Goal: Check status

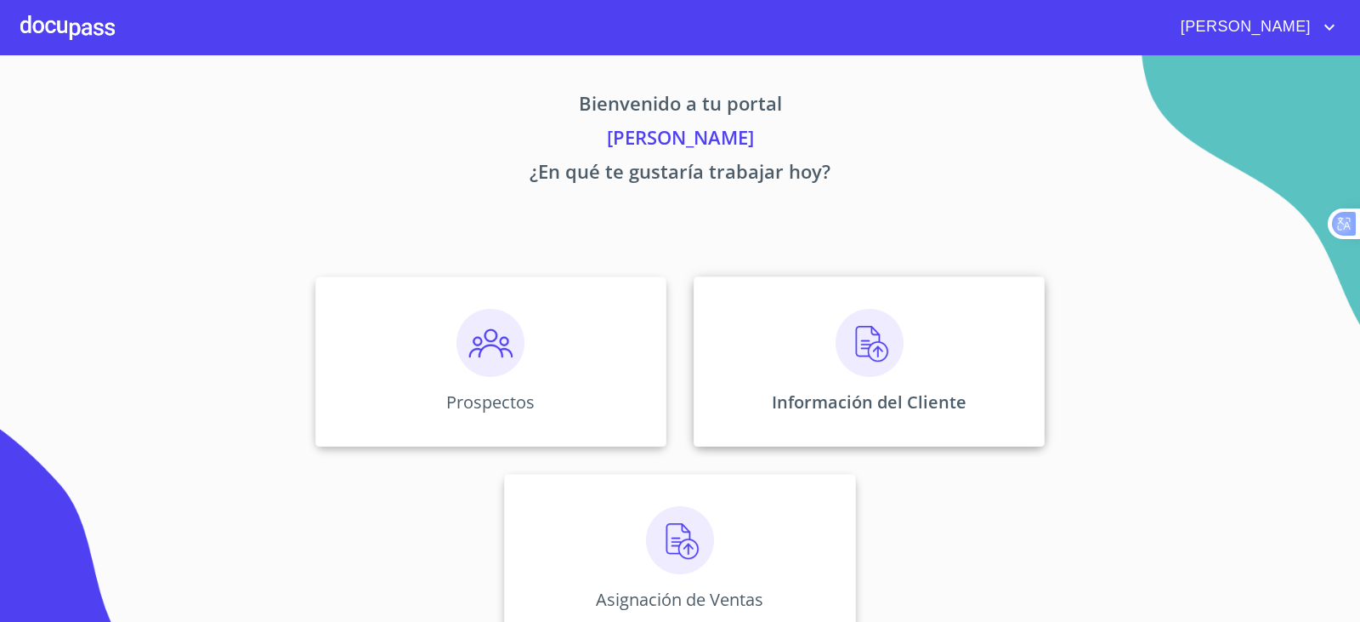
click at [746, 304] on div "Información del Cliente" at bounding box center [869, 361] width 351 height 170
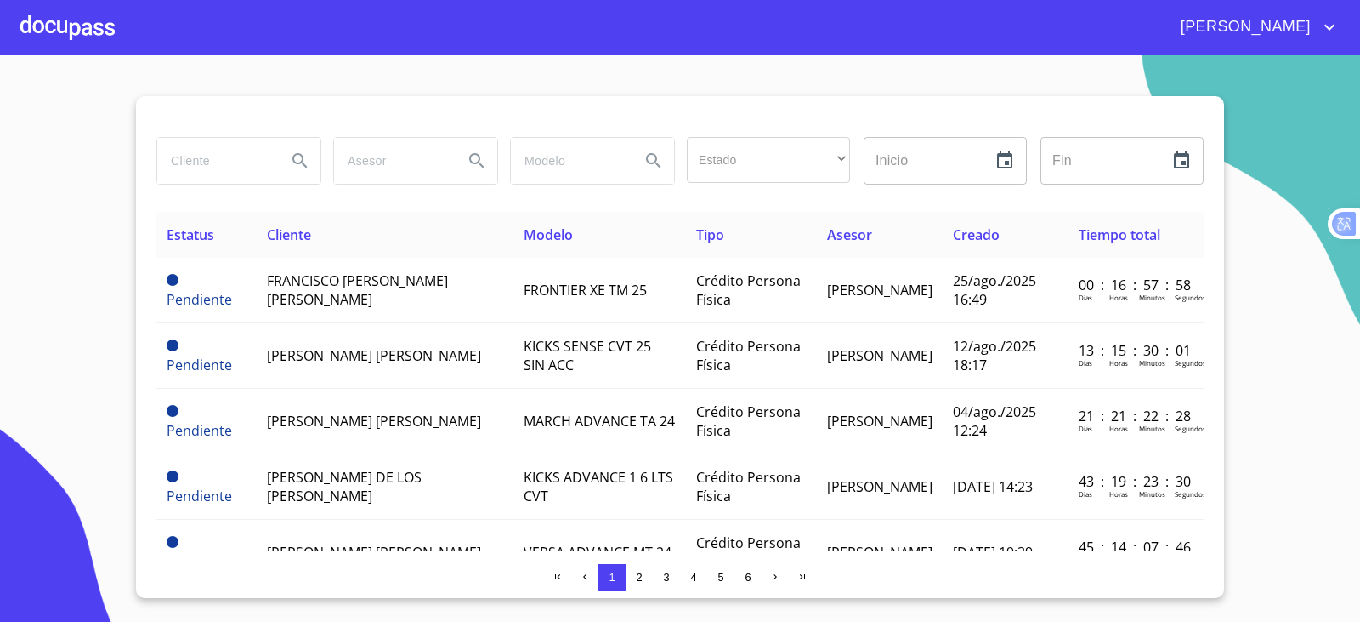
click at [226, 196] on div "Estado ​ ​ Inicio ​ Fin ​" at bounding box center [680, 171] width 1048 height 82
click at [232, 174] on input "search" at bounding box center [215, 161] width 116 height 46
type input "[PERSON_NAME]"
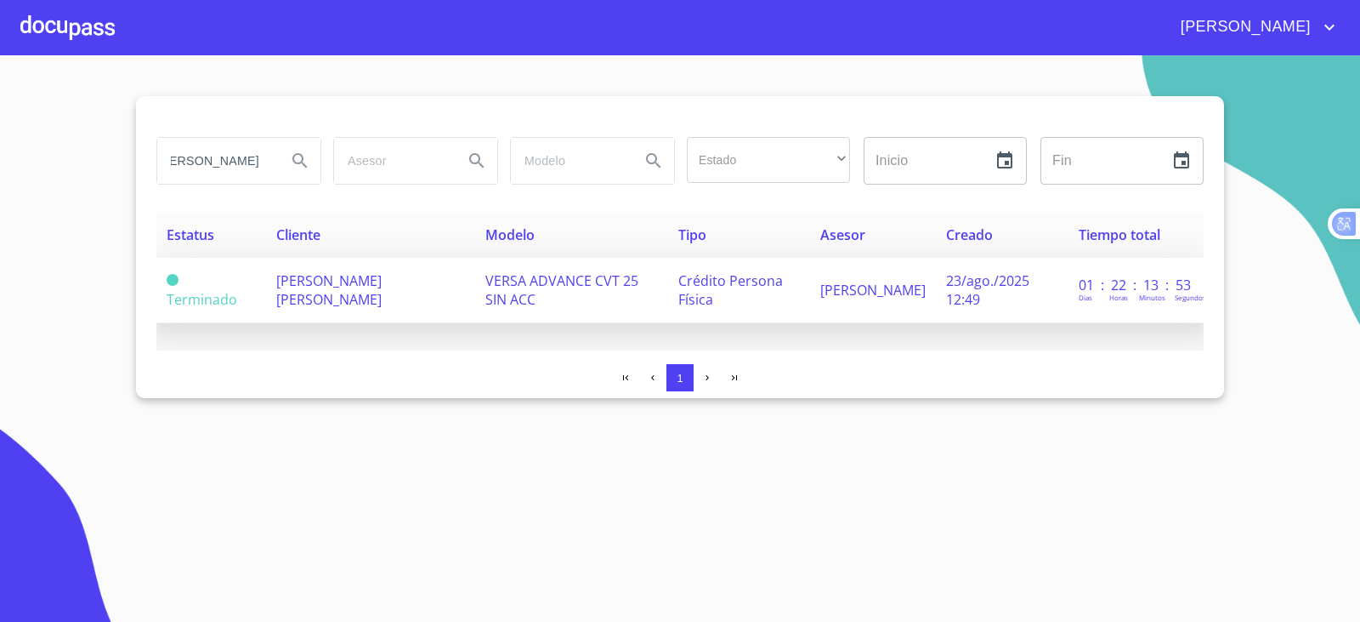
scroll to position [0, 0]
click at [320, 301] on span "[PERSON_NAME] [PERSON_NAME]" at bounding box center [328, 289] width 105 height 37
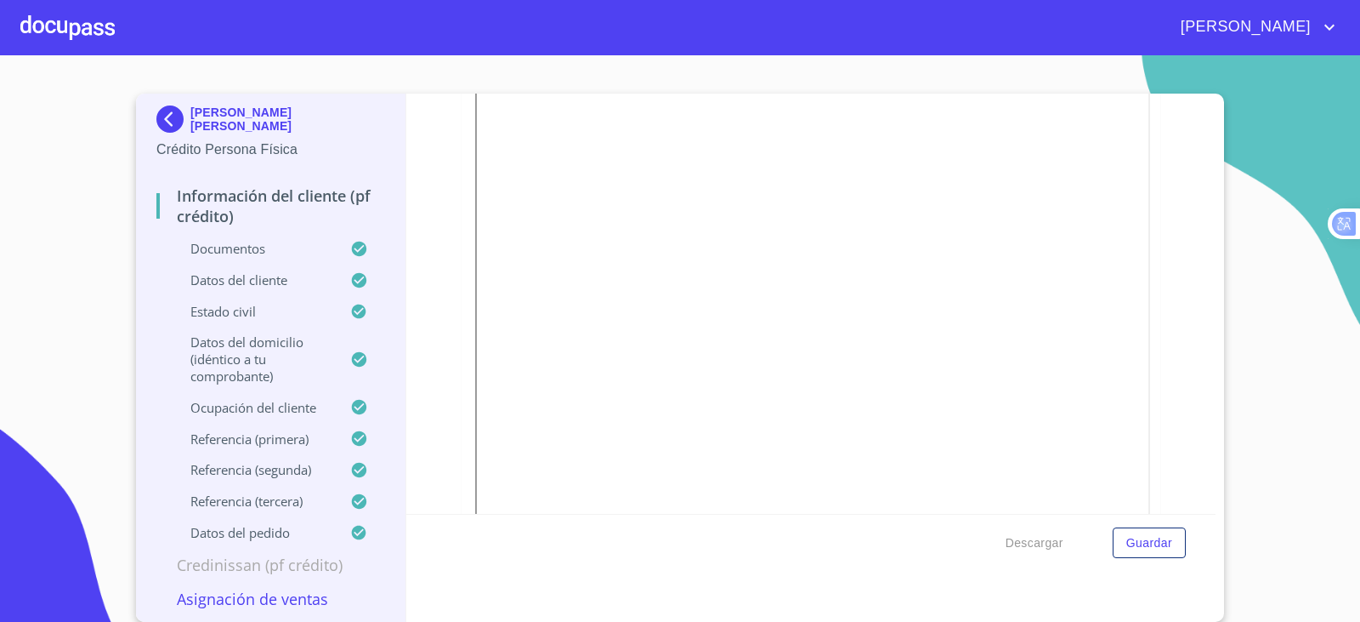
scroll to position [1956, 0]
drag, startPoint x: 1142, startPoint y: 350, endPoint x: 1143, endPoint y: 368, distance: 17.9
click at [1143, 368] on div "Información del cliente (PF crédito) Documentos Documento de identificación.   …" at bounding box center [811, 304] width 810 height 420
click at [1210, 509] on div "[PERSON_NAME] [PERSON_NAME] Crédito Persona Física Información del cliente (PF …" at bounding box center [680, 358] width 1088 height 528
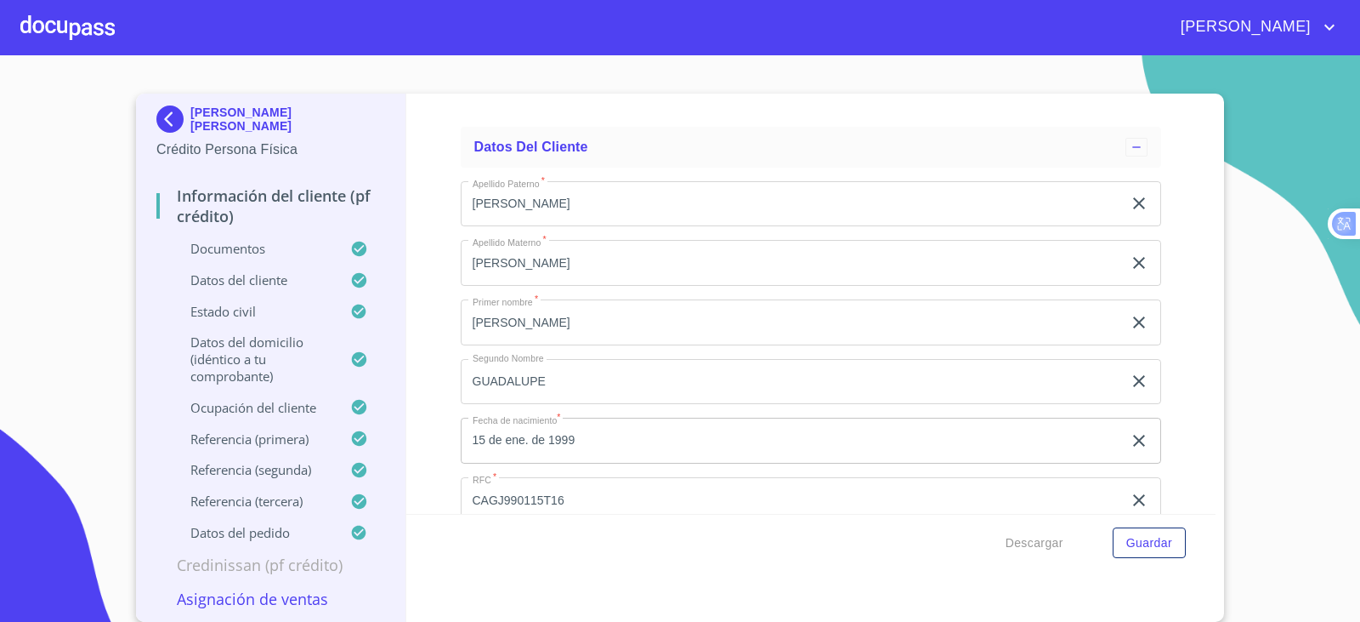
scroll to position [5567, 0]
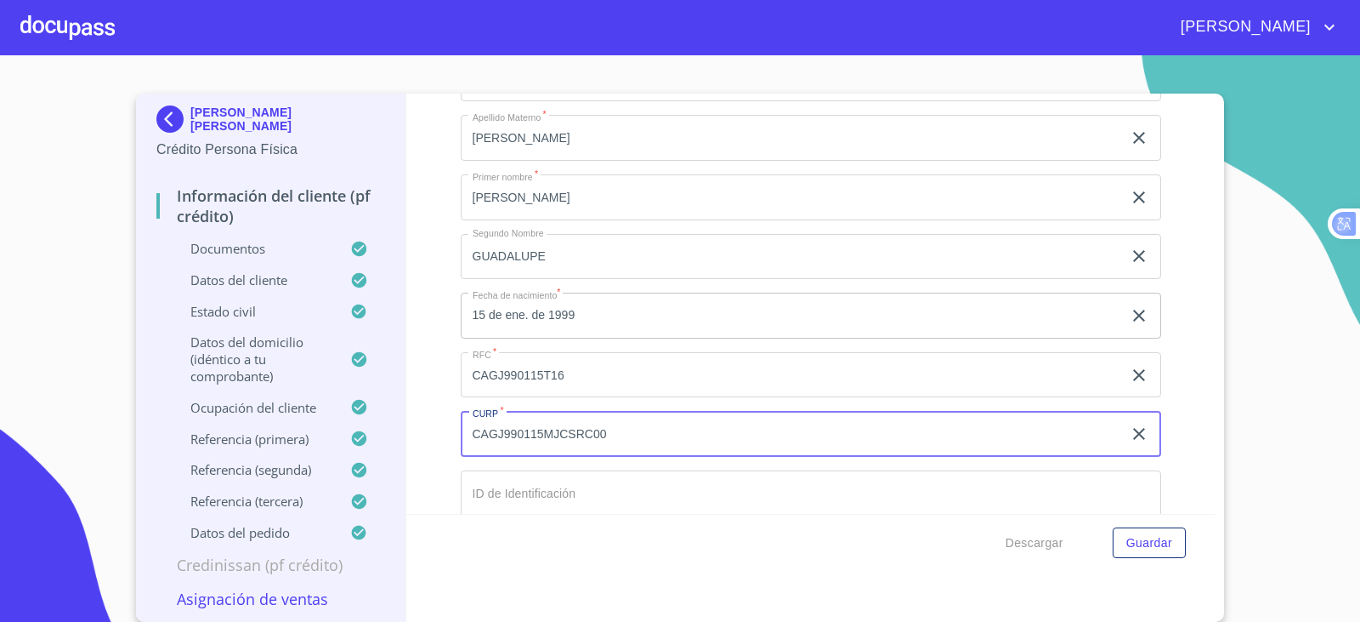
click at [609, 429] on input "CAGJ990115MJCSRC00" at bounding box center [792, 434] width 662 height 46
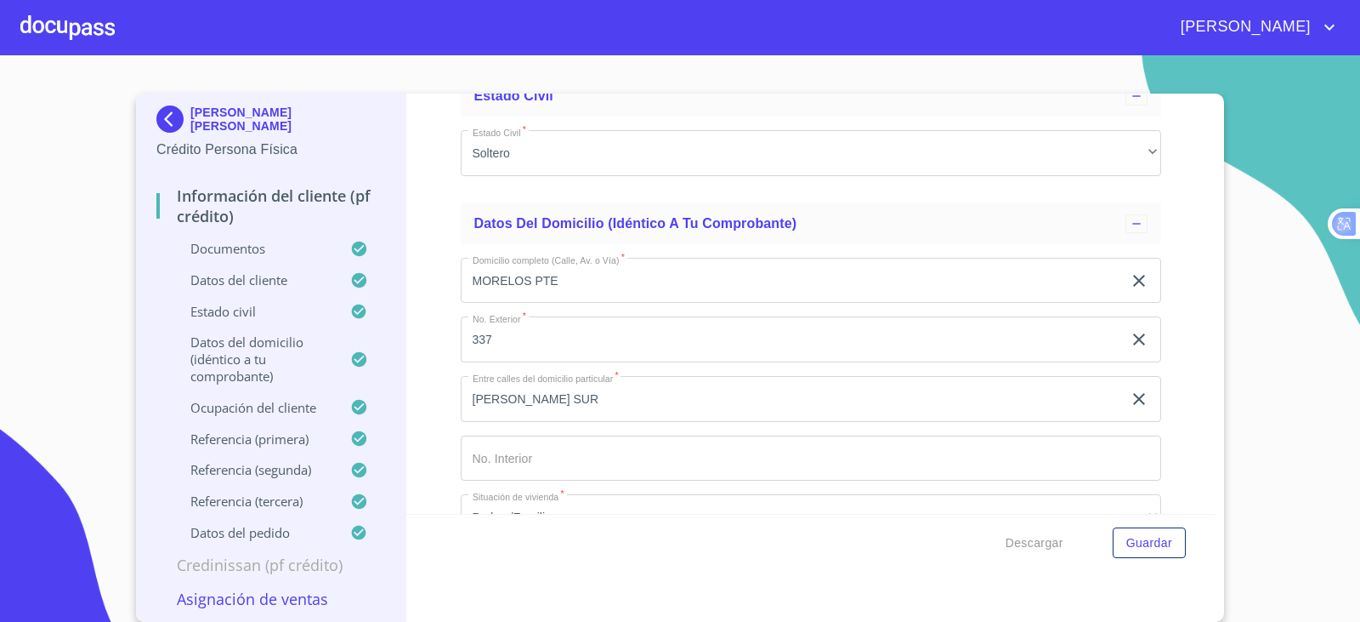
scroll to position [6332, 0]
click at [417, 213] on div "Información del cliente (PF crédito) Documentos Documento de identificación.   …" at bounding box center [811, 304] width 810 height 420
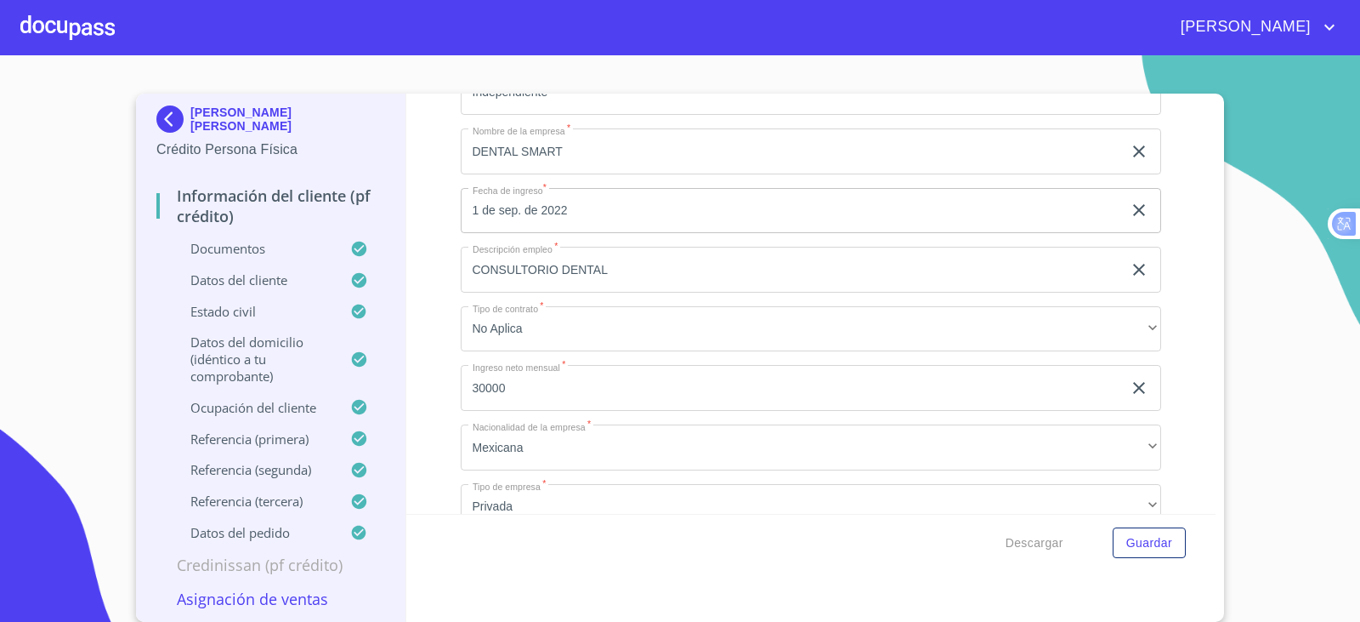
scroll to position [7267, 0]
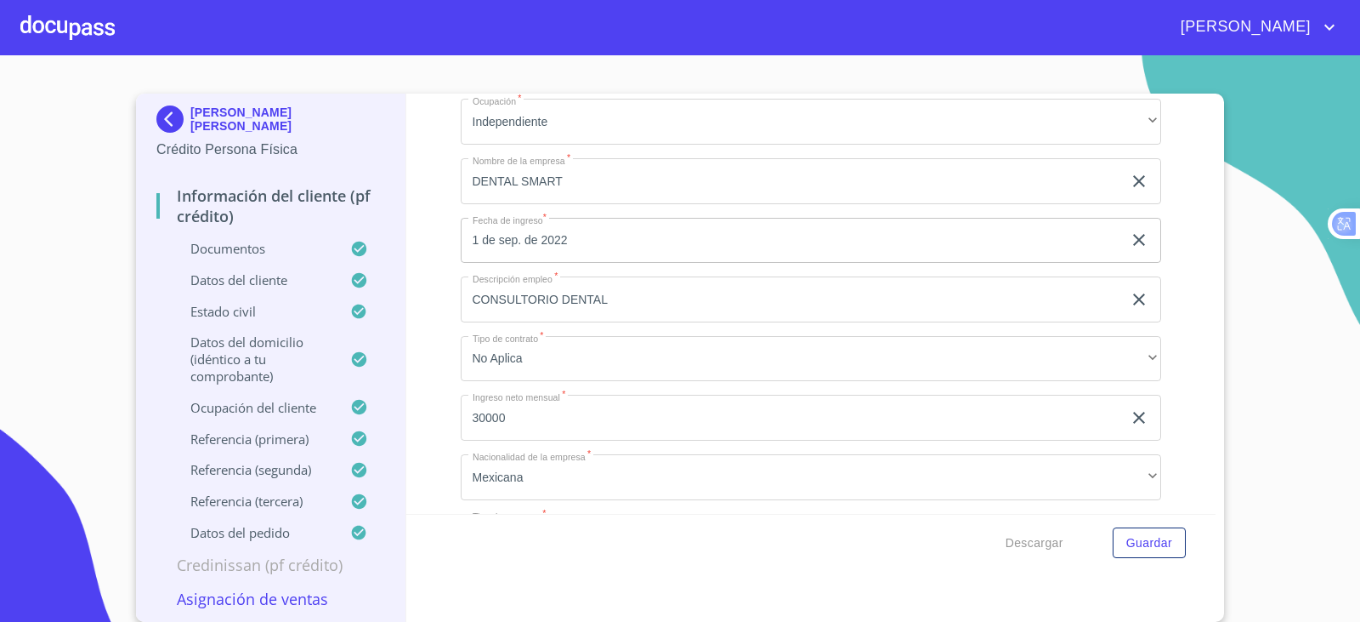
click at [109, 23] on div at bounding box center [67, 27] width 94 height 54
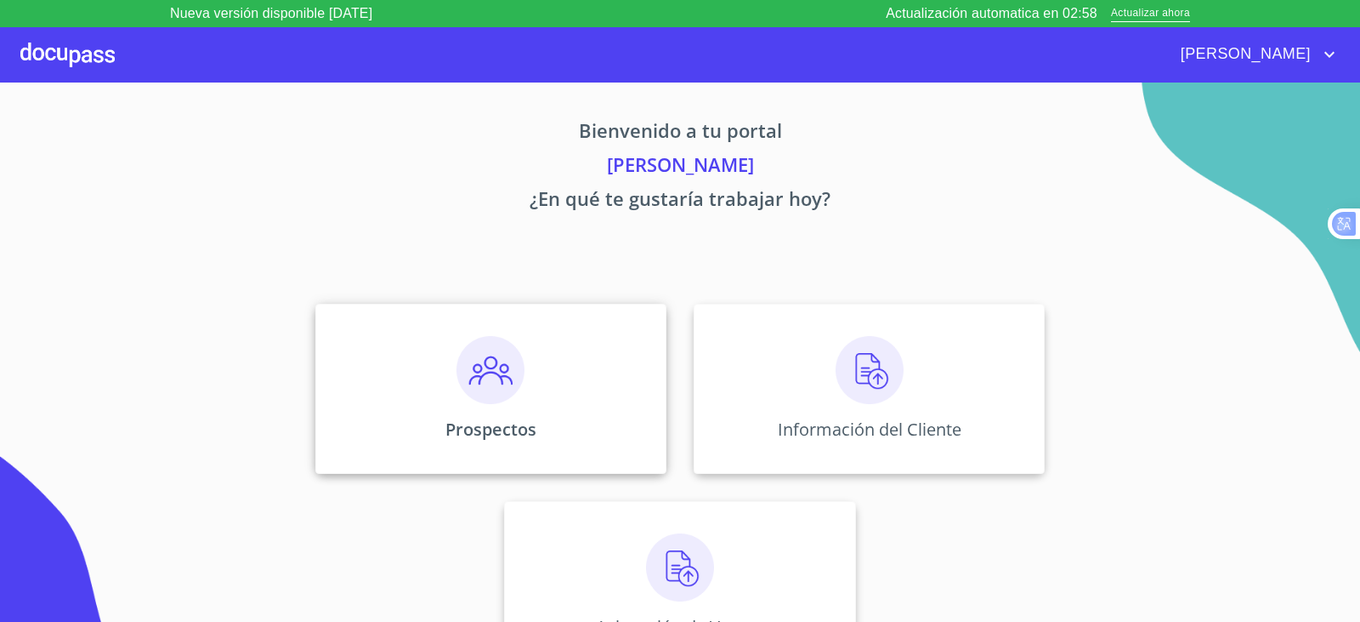
click at [386, 364] on div "Prospectos" at bounding box center [490, 389] width 351 height 170
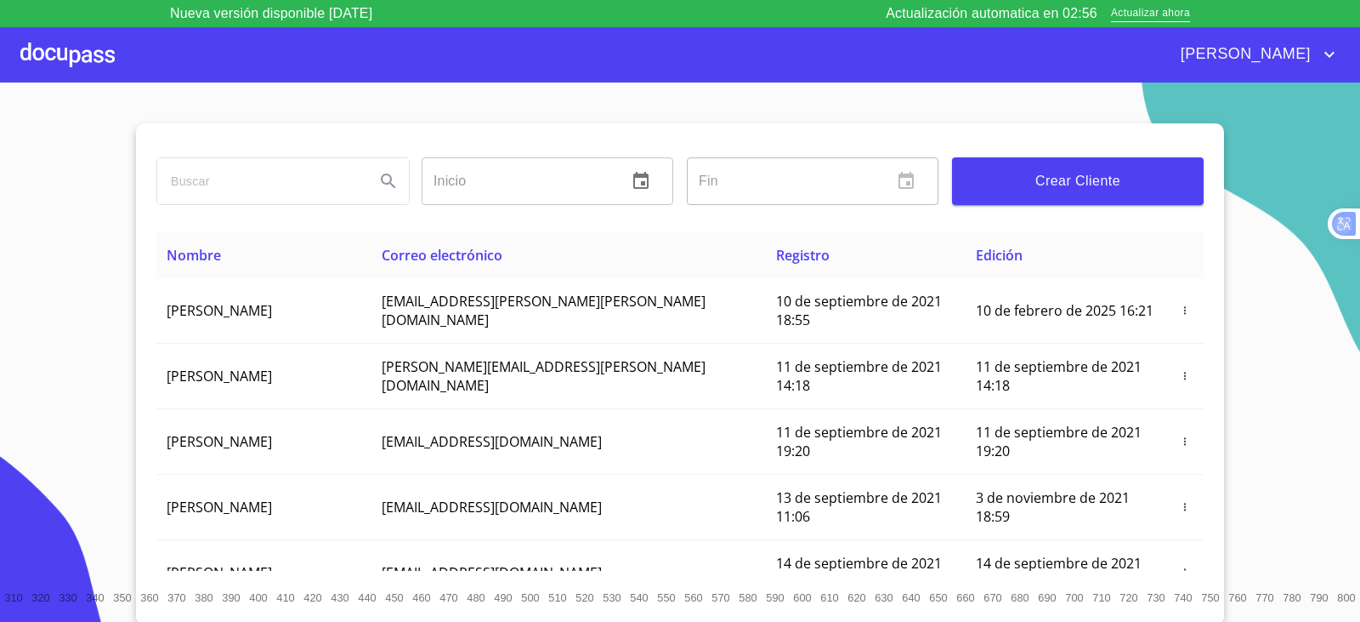
click at [241, 163] on input "search" at bounding box center [259, 181] width 204 height 46
type input "[PERSON_NAME]"
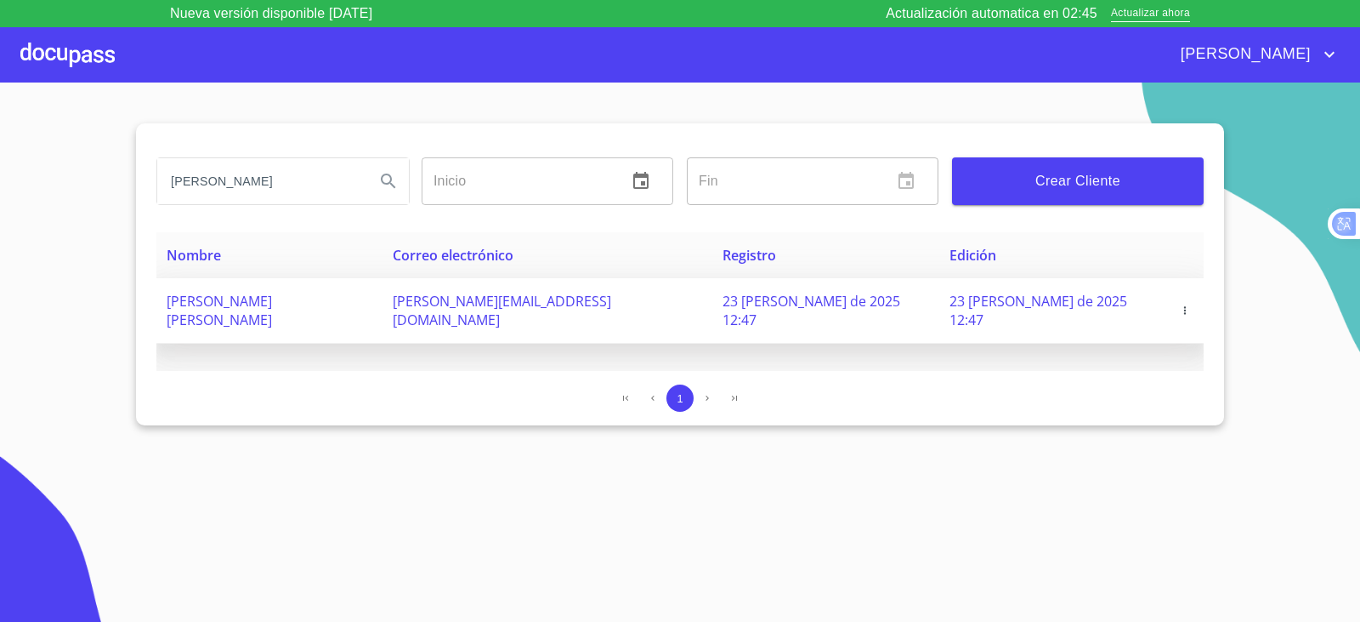
drag, startPoint x: 687, startPoint y: 297, endPoint x: 487, endPoint y: 300, distance: 199.8
click at [487, 300] on tr "[PERSON_NAME] GARCIA [EMAIL_ADDRESS][DOMAIN_NAME] 23 [PERSON_NAME] de 2025 12:4…" at bounding box center [680, 310] width 1048 height 65
copy tr "[PERSON_NAME][EMAIL_ADDRESS][DOMAIN_NAME]"
